Goal: Task Accomplishment & Management: Complete application form

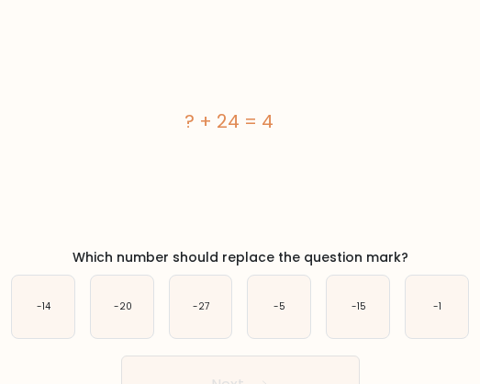
scroll to position [47, 0]
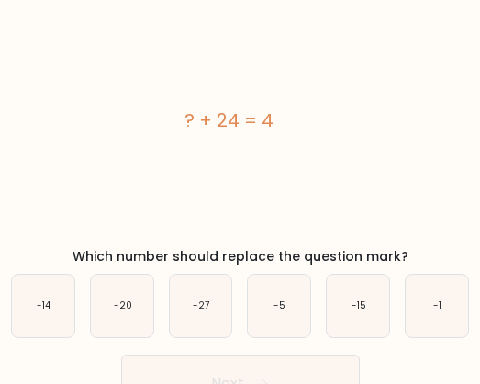
click at [119, 320] on icon "-20" at bounding box center [122, 306] width 62 height 62
click at [241, 150] on input "b. -20" at bounding box center [241, 147] width 1 height 5
radio input "true"
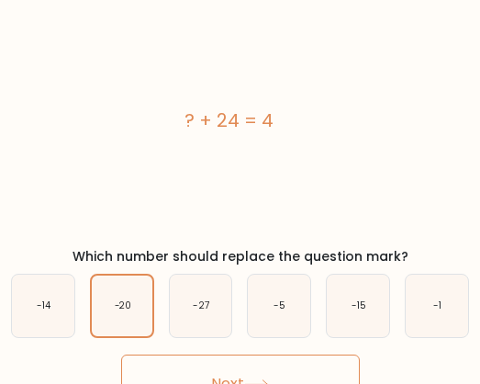
click at [190, 338] on div "-27" at bounding box center [201, 306] width 64 height 64
click at [241, 150] on input "c. -27" at bounding box center [241, 147] width 1 height 5
radio input "true"
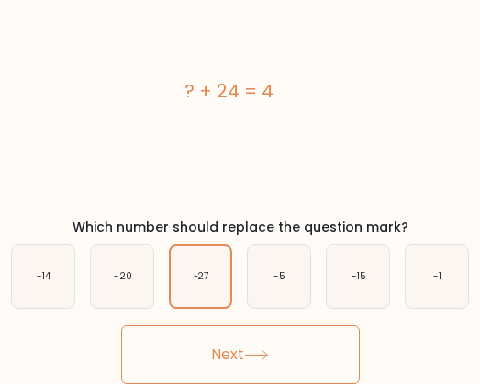
scroll to position [76, 0]
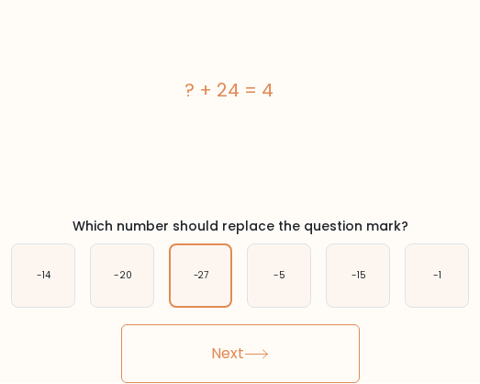
click at [121, 288] on icon "-20" at bounding box center [122, 276] width 62 height 62
click at [241, 120] on input "b. -20" at bounding box center [241, 118] width 1 height 5
radio input "true"
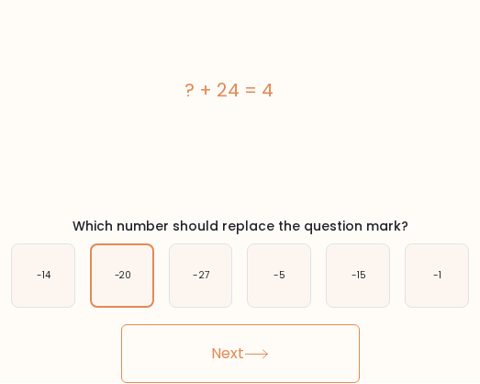
click at [190, 349] on button "Next" at bounding box center [240, 354] width 239 height 59
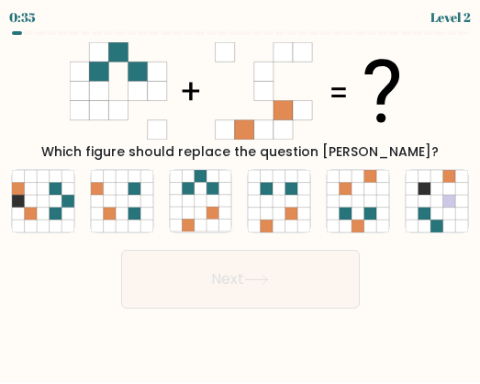
scroll to position [0, 0]
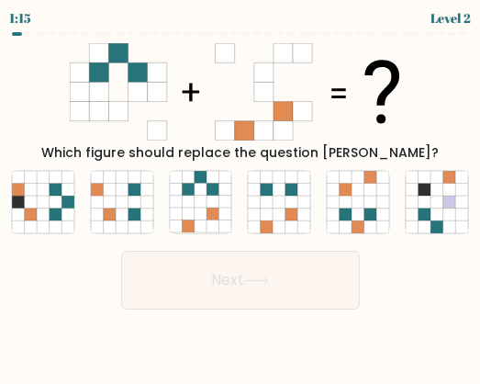
click at [209, 212] on icon at bounding box center [213, 215] width 13 height 13
click at [241, 197] on input "c." at bounding box center [241, 194] width 1 height 5
radio input "true"
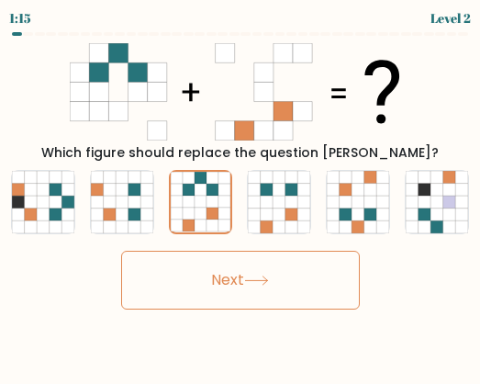
click at [232, 308] on button "Next" at bounding box center [240, 280] width 239 height 59
click at [260, 268] on button "Next" at bounding box center [240, 280] width 239 height 59
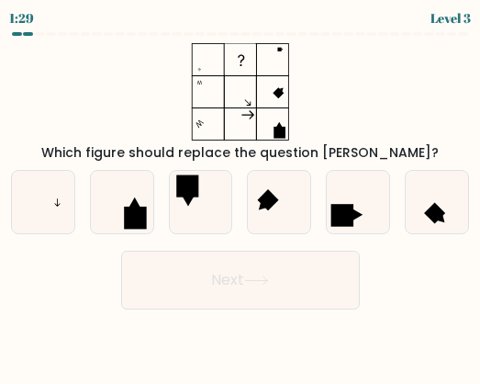
click at [50, 197] on icon at bounding box center [43, 202] width 62 height 62
click at [241, 197] on input "a." at bounding box center [241, 194] width 1 height 5
radio input "true"
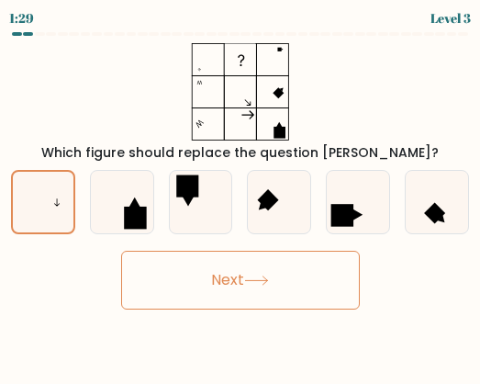
click at [177, 291] on button "Next" at bounding box center [240, 280] width 239 height 59
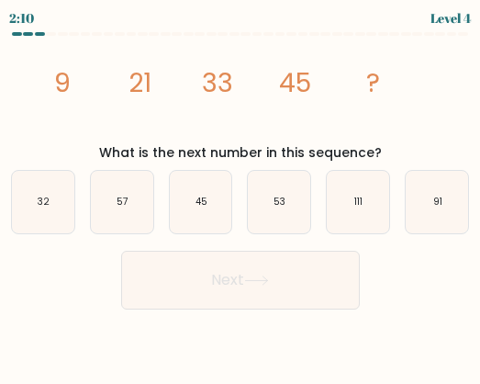
click at [104, 185] on icon "57" at bounding box center [122, 202] width 62 height 62
click at [241, 192] on input "b. 57" at bounding box center [241, 194] width 1 height 5
radio input "true"
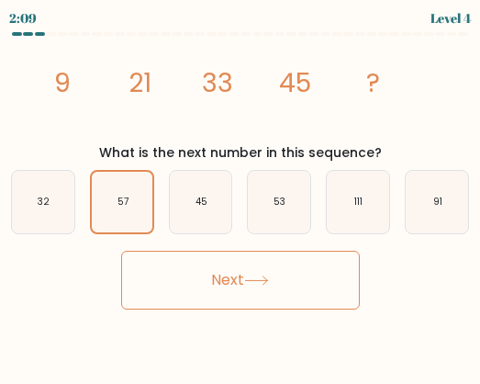
click at [180, 290] on button "Next" at bounding box center [240, 280] width 239 height 59
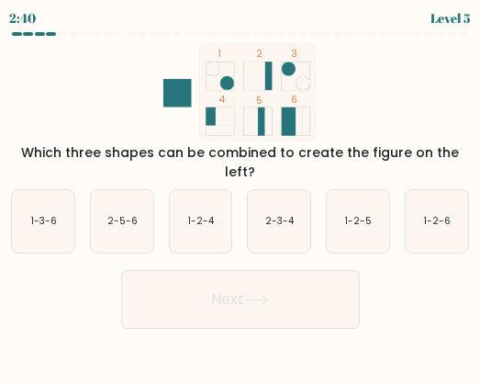
click at [165, 284] on button "Next" at bounding box center [240, 299] width 239 height 59
click at [144, 223] on icon "2-5-6" at bounding box center [122, 221] width 62 height 62
click at [241, 197] on input "b. 2-5-6" at bounding box center [241, 194] width 1 height 5
radio input "true"
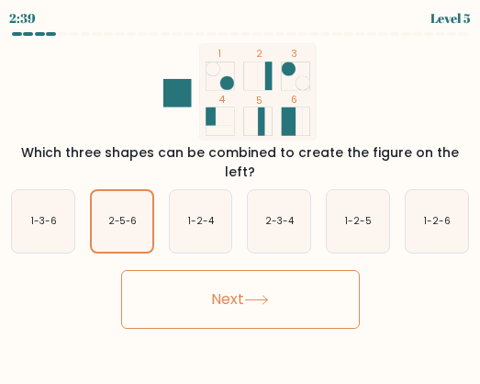
click at [143, 208] on icon "2-5-6" at bounding box center [122, 221] width 61 height 61
click at [241, 197] on input "b. 2-5-6" at bounding box center [241, 194] width 1 height 5
click at [161, 287] on button "Next" at bounding box center [240, 299] width 239 height 59
